Goal: Information Seeking & Learning: Learn about a topic

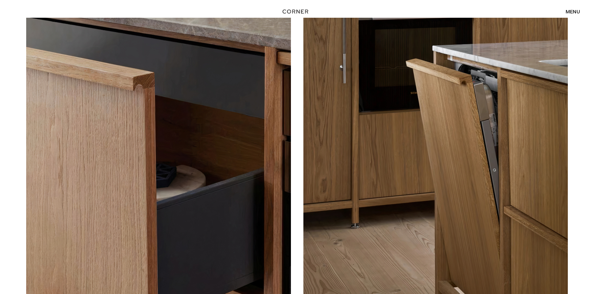
scroll to position [2163, 0]
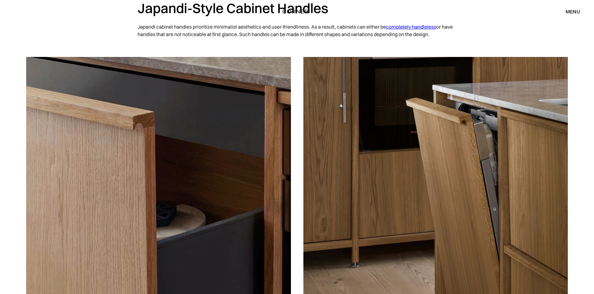
click at [415, 27] on link "completely handleless" at bounding box center [411, 27] width 50 height 6
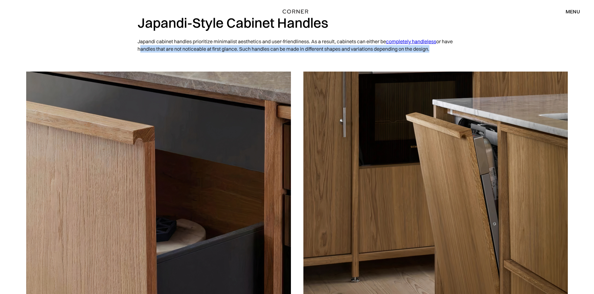
drag, startPoint x: 78, startPoint y: 116, endPoint x: 69, endPoint y: 126, distance: 13.5
drag, startPoint x: 69, startPoint y: 126, endPoint x: 72, endPoint y: 48, distance: 77.3
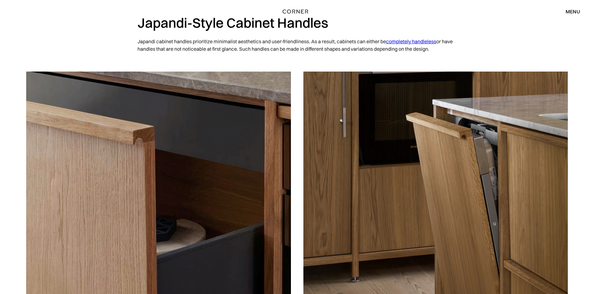
drag, startPoint x: 346, startPoint y: 23, endPoint x: 174, endPoint y: 18, distance: 172.1
click at [174, 18] on div "Shop Kitchens Shop Kitchens How it works How it works Projects Projects Price e…" at bounding box center [297, 11] width 594 height 23
click at [193, 17] on div "Shop Kitchens Shop Kitchens How it works How it works Projects Projects Price e…" at bounding box center [297, 11] width 594 height 23
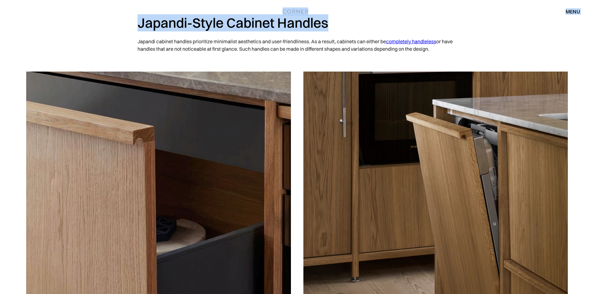
drag, startPoint x: 329, startPoint y: 20, endPoint x: 340, endPoint y: 28, distance: 13.3
copy div "Shop Kitchens Shop Kitchens How it works How it works Projects Projects Price e…"
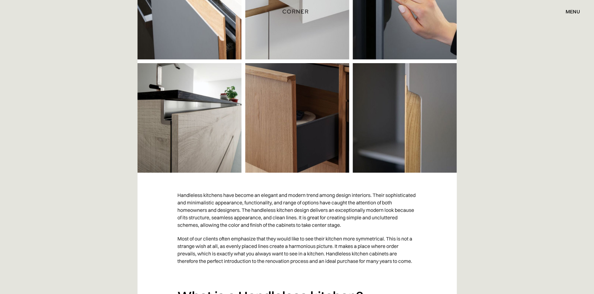
scroll to position [218, 0]
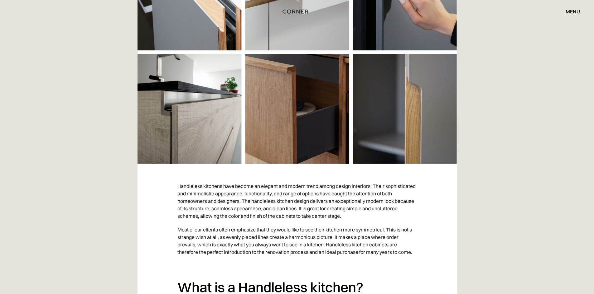
click at [248, 90] on img at bounding box center [296, 52] width 319 height 224
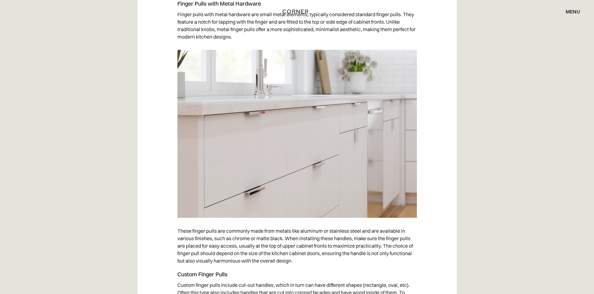
scroll to position [1496, 0]
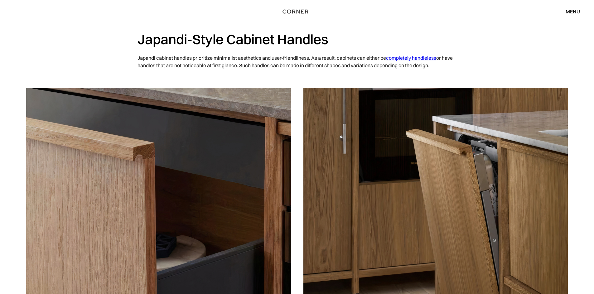
scroll to position [2212, 0]
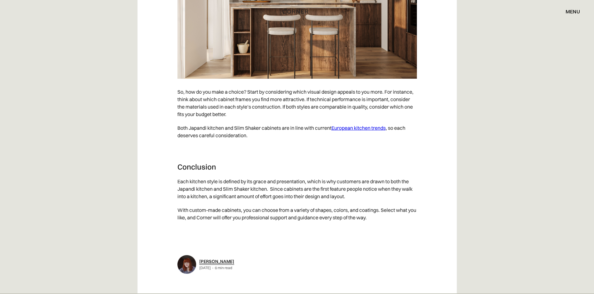
scroll to position [2960, 0]
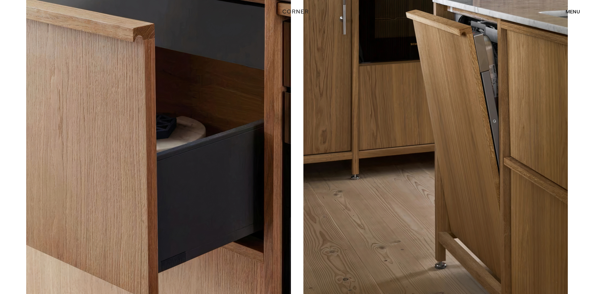
scroll to position [2194, 0]
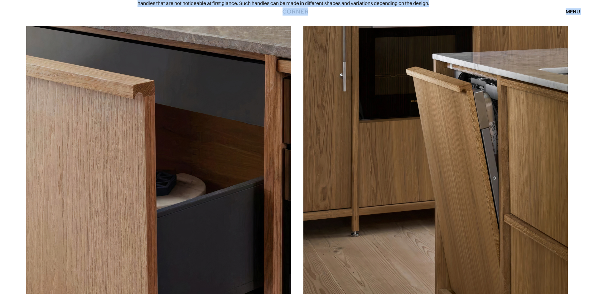
click at [71, 183] on img at bounding box center [158, 191] width 265 height 331
click at [260, 122] on img at bounding box center [158, 191] width 265 height 331
click at [17, 19] on div "Shop Kitchens Shop Kitchens How it works How it works Projects Projects Price e…" at bounding box center [297, 11] width 594 height 23
click at [62, 76] on img at bounding box center [158, 191] width 265 height 331
copy div "Shop Kitchens Shop Kitchens How it works How it works Projects Projects Price e…"
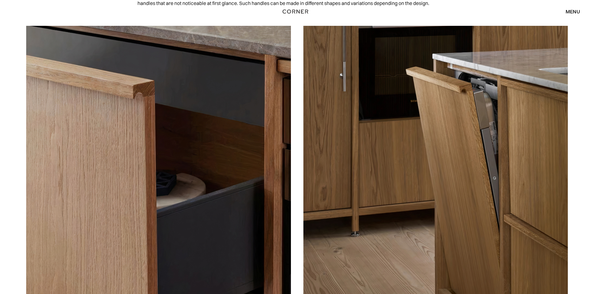
click at [272, 142] on img at bounding box center [158, 191] width 265 height 331
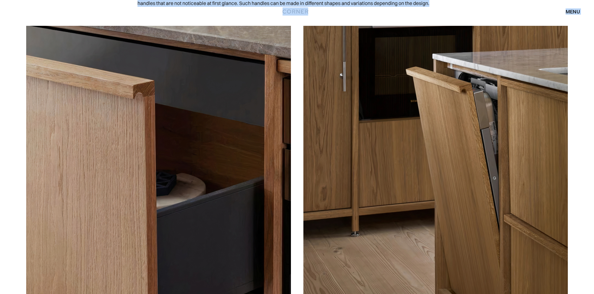
click at [57, 76] on img at bounding box center [158, 191] width 265 height 331
click at [230, 11] on div "Shop Kitchens Shop Kitchens How it works How it works Projects Projects Price e…" at bounding box center [297, 11] width 594 height 11
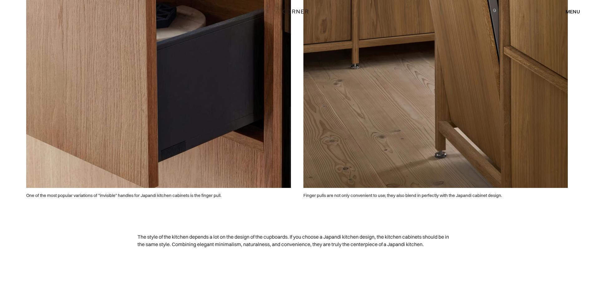
scroll to position [2412, 0]
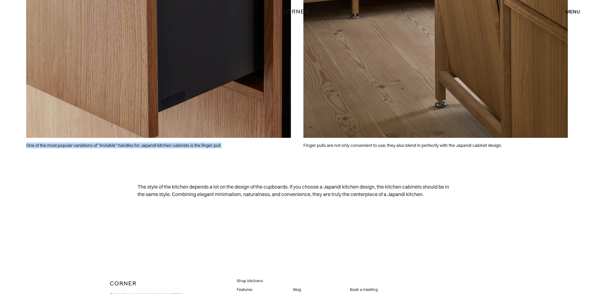
drag, startPoint x: 225, startPoint y: 144, endPoint x: 21, endPoint y: 143, distance: 204.1
copy p "One of the most popular variations of "invisible" handles for Japandi kitchen c…"
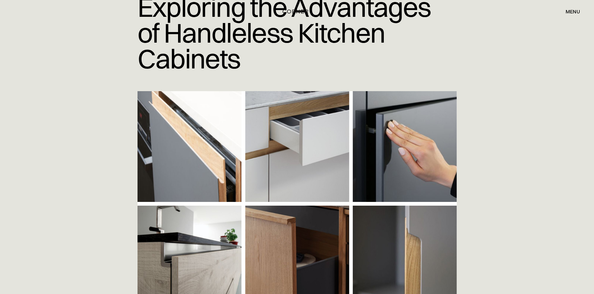
scroll to position [125, 0]
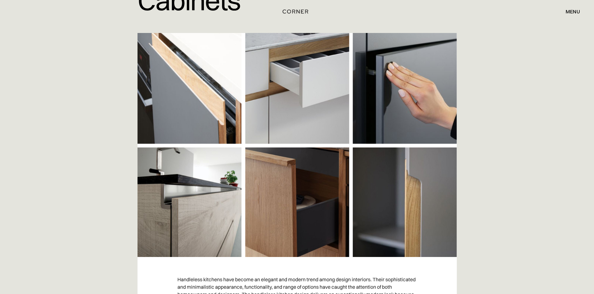
click at [308, 187] on img at bounding box center [296, 145] width 319 height 224
click at [149, 179] on img at bounding box center [296, 145] width 319 height 224
click at [50, 54] on div "Home > Blog > Exploring the Advantages of Handleless Kitchen Cabinets - Corner …" at bounding box center [297, 66] width 594 height 382
